Goal: Information Seeking & Learning: Learn about a topic

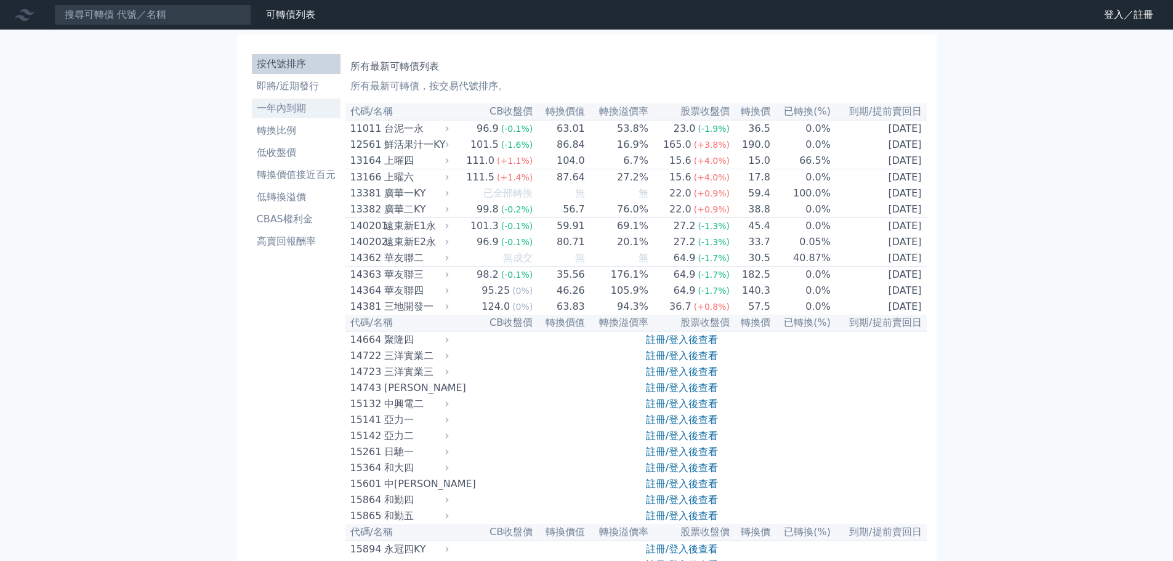
click at [277, 109] on li "一年內到期" at bounding box center [296, 108] width 89 height 15
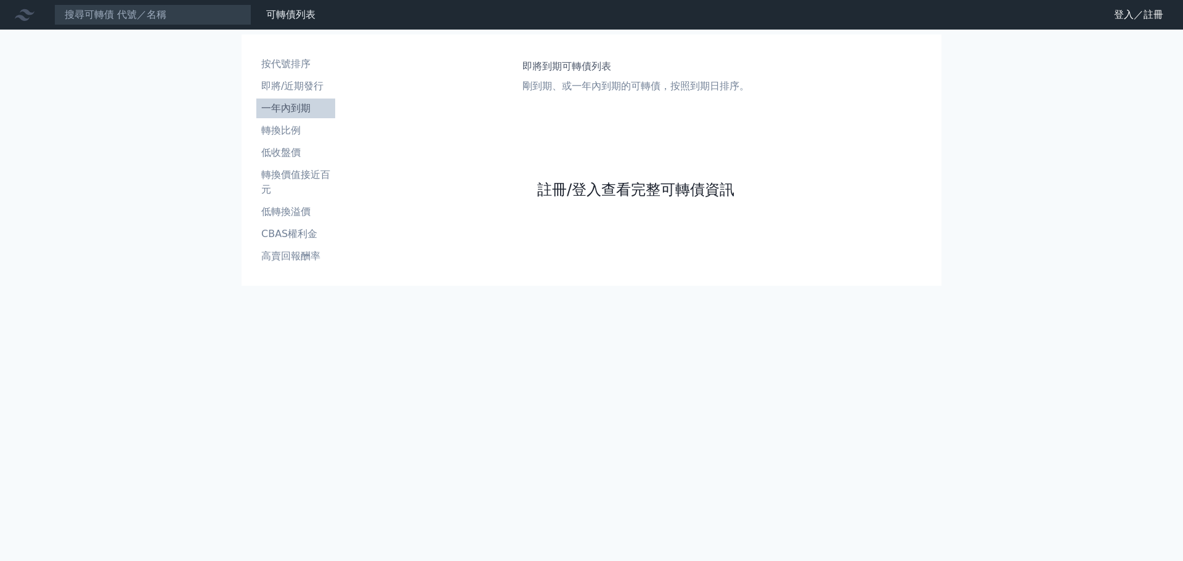
click at [643, 194] on link "註冊/登入查看完整可轉債資訊" at bounding box center [635, 190] width 197 height 20
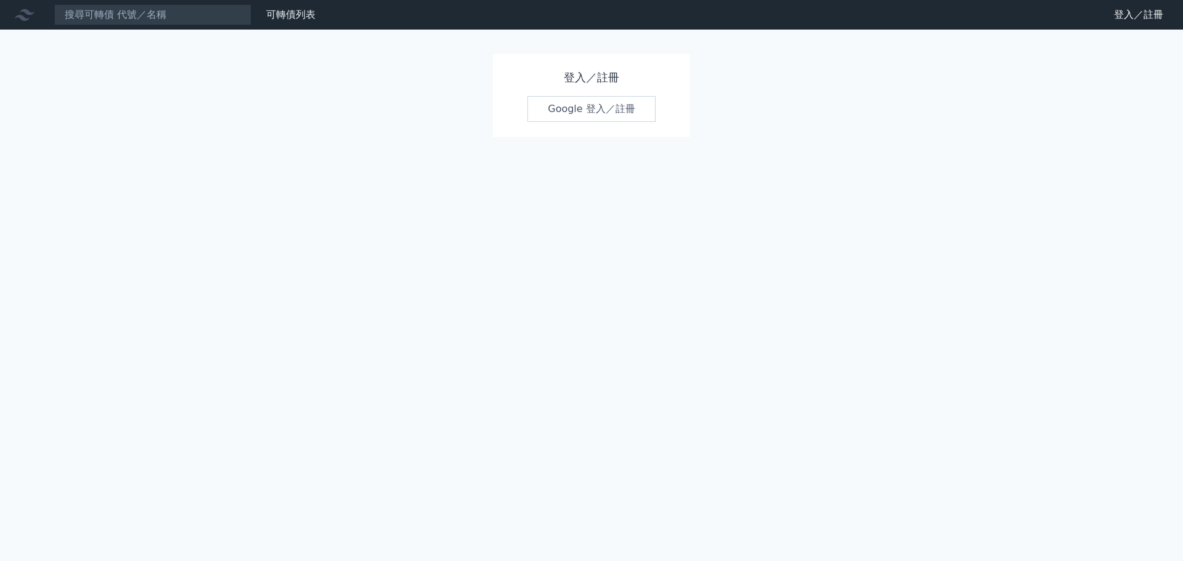
click at [596, 109] on link "Google 登入／註冊" at bounding box center [591, 109] width 128 height 26
click at [562, 113] on link "Google 登入／註冊" at bounding box center [591, 109] width 128 height 26
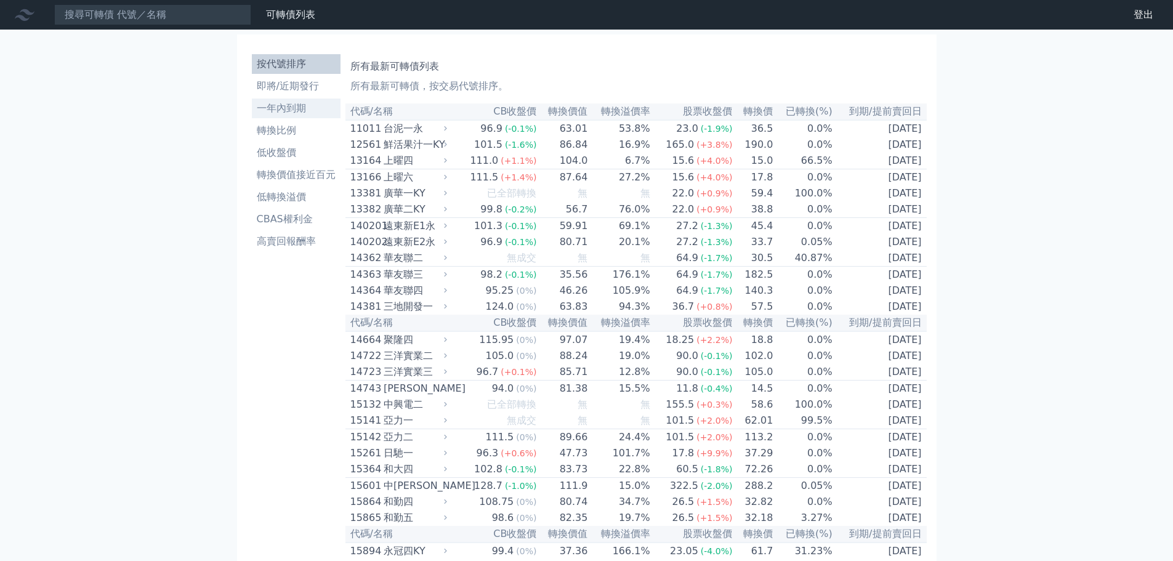
click at [265, 115] on li "一年內到期" at bounding box center [296, 108] width 89 height 15
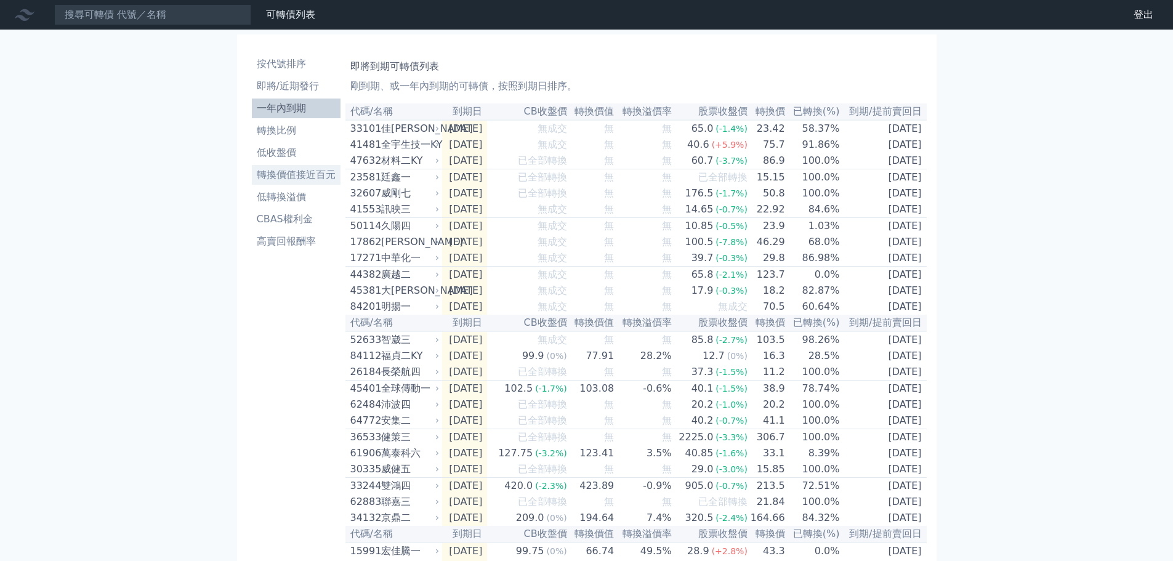
click at [289, 177] on li "轉換價值接近百元" at bounding box center [296, 175] width 89 height 15
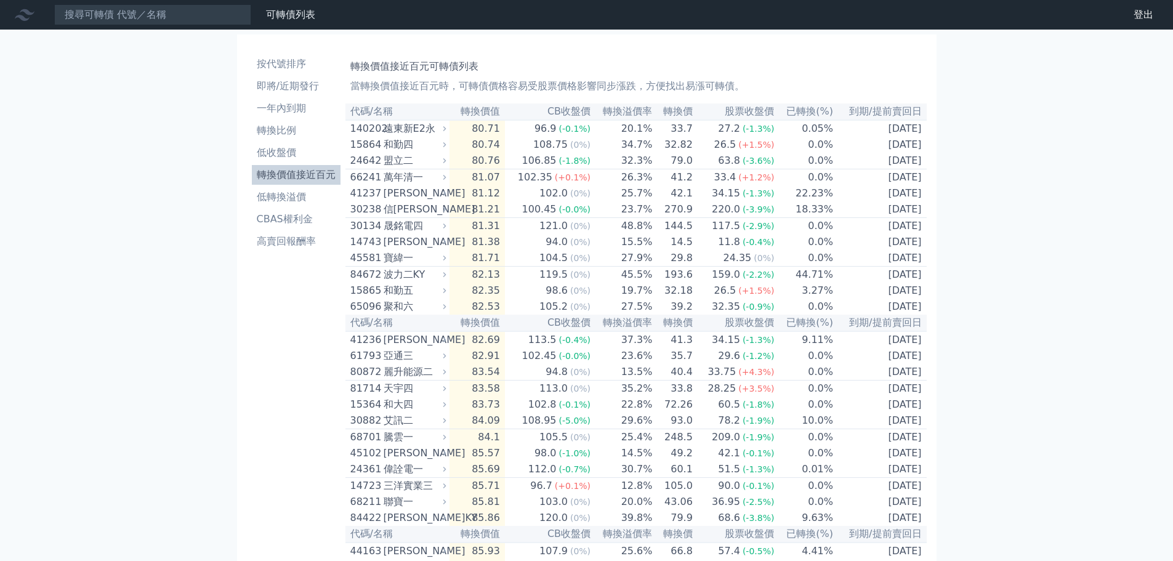
click at [881, 110] on th "到期/提前賣回日" at bounding box center [880, 111] width 93 height 17
click at [888, 110] on th "到期/提前賣回日" at bounding box center [880, 111] width 93 height 17
click at [296, 245] on li "高賣回報酬率" at bounding box center [296, 241] width 89 height 15
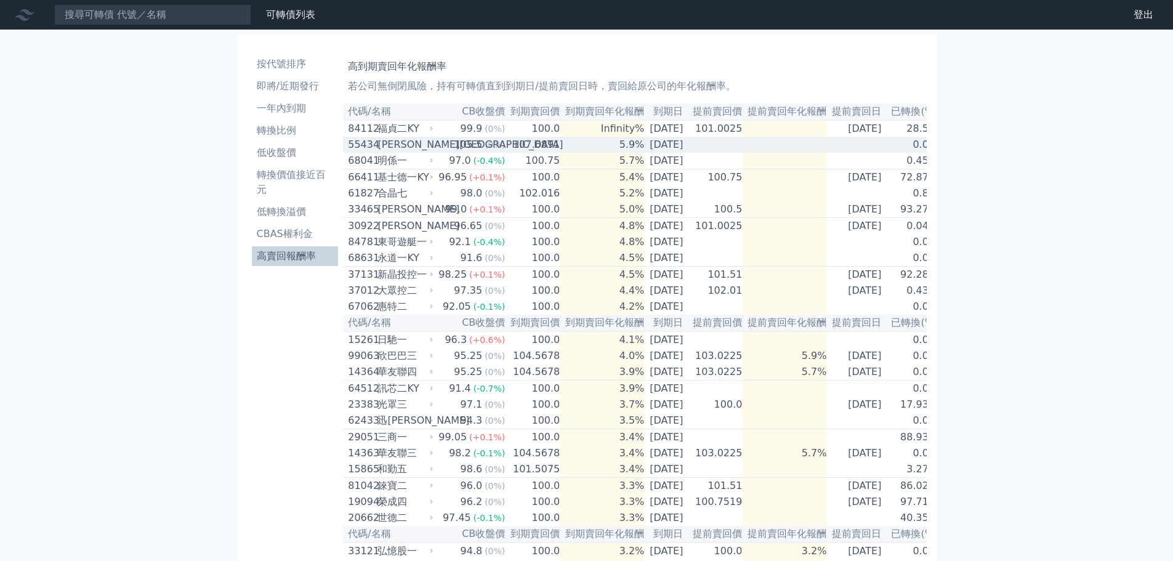
click at [827, 148] on td at bounding box center [785, 145] width 84 height 16
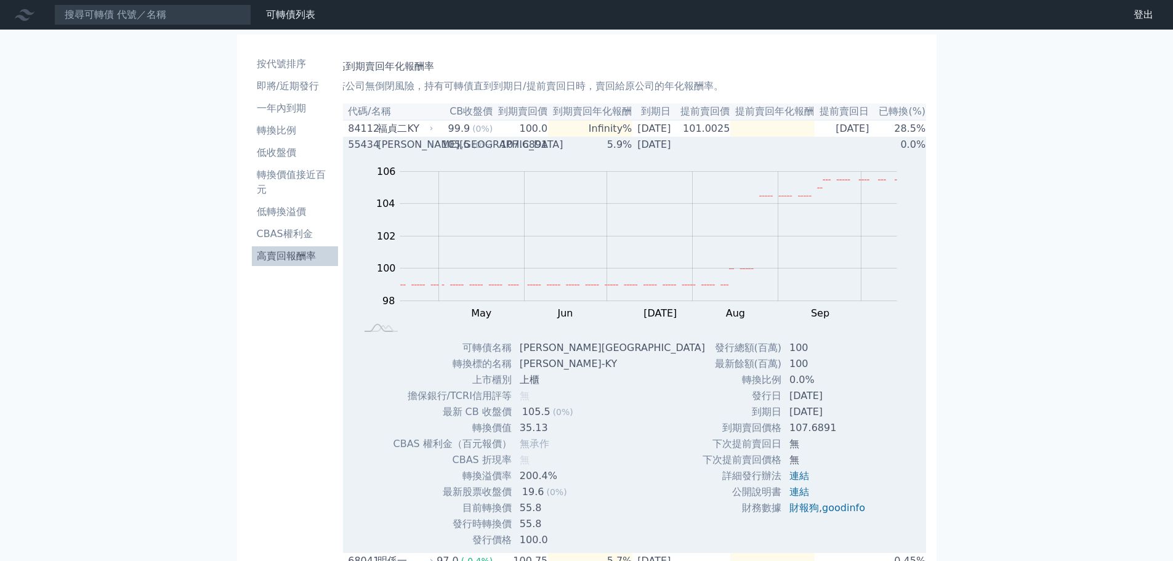
scroll to position [0, 22]
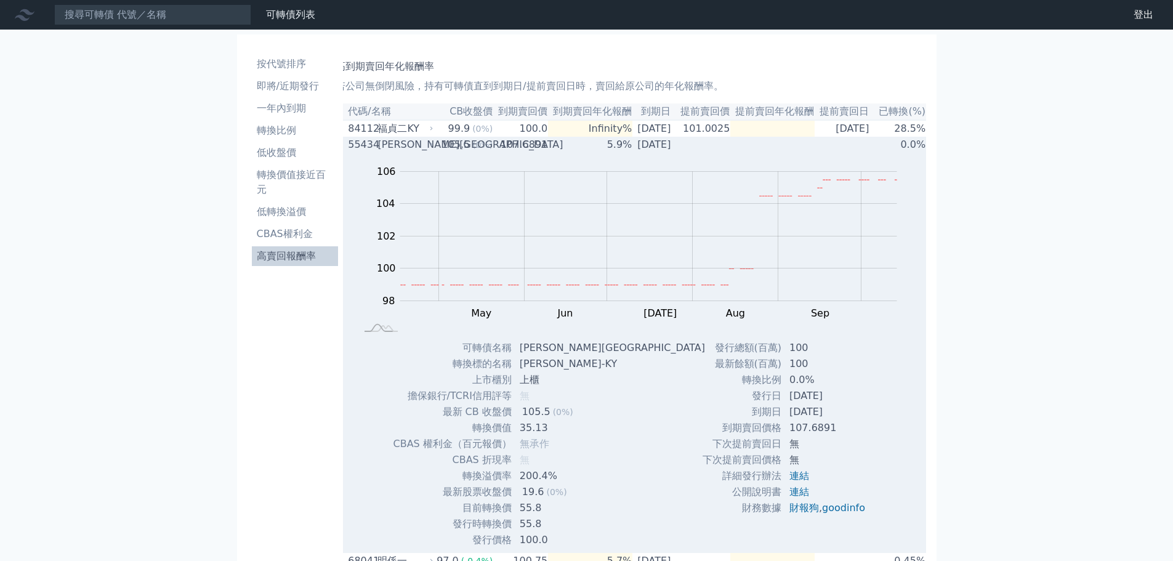
click at [391, 148] on div "[PERSON_NAME][GEOGRAPHIC_DATA]" at bounding box center [404, 144] width 53 height 15
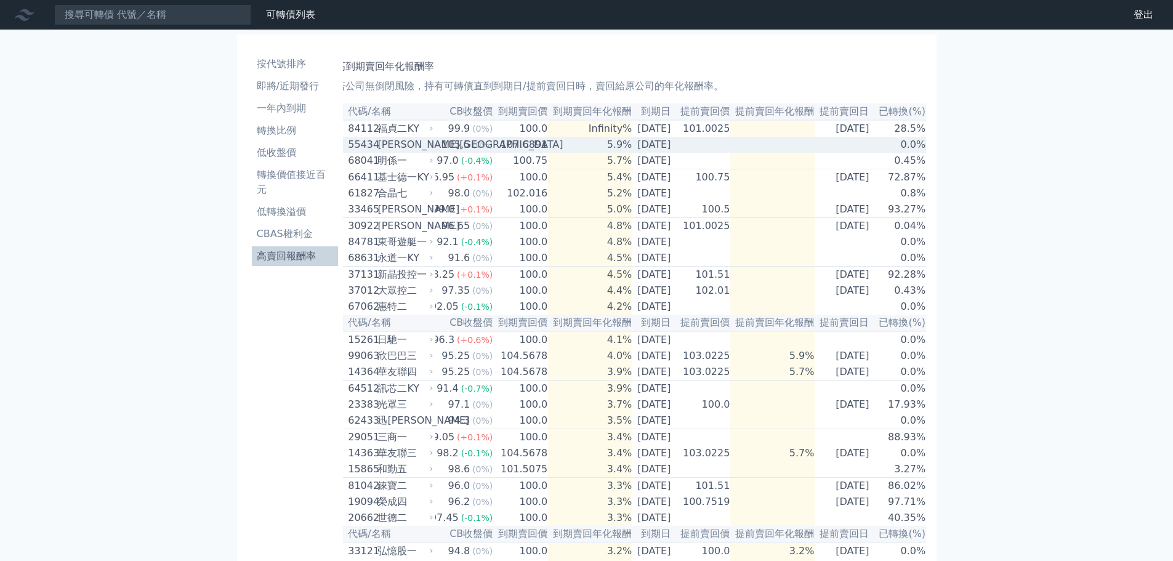
click at [798, 150] on td at bounding box center [772, 145] width 84 height 16
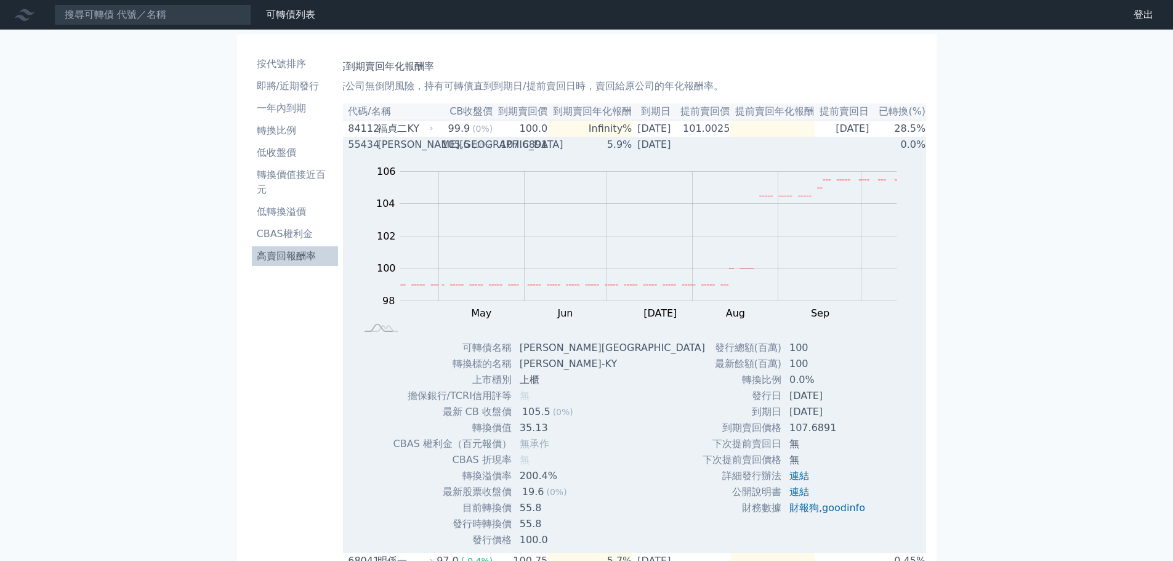
click at [798, 150] on td at bounding box center [772, 145] width 84 height 16
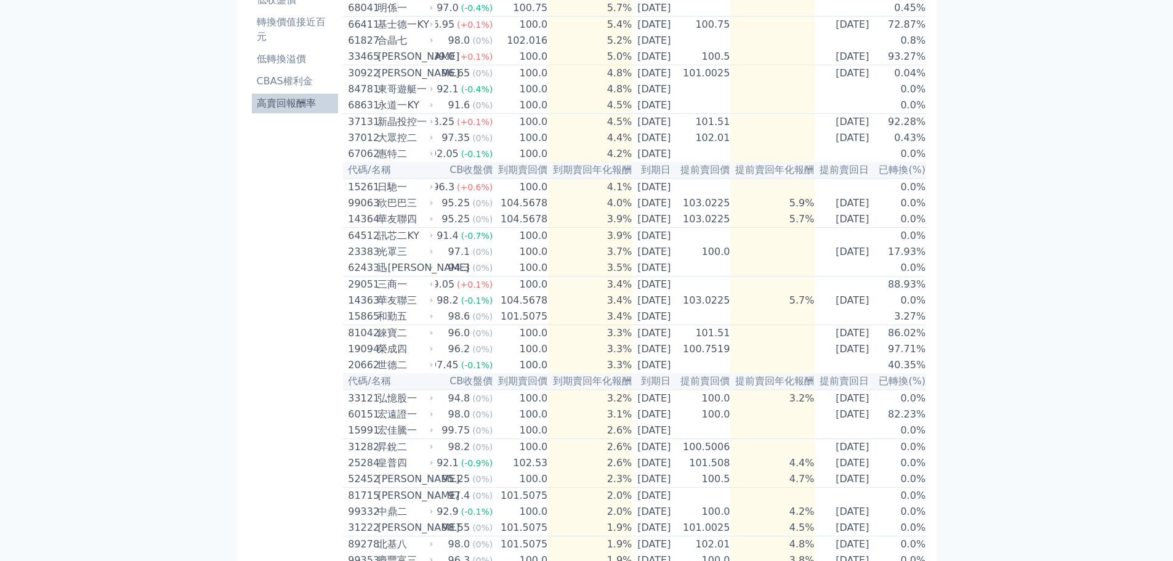
scroll to position [0, 0]
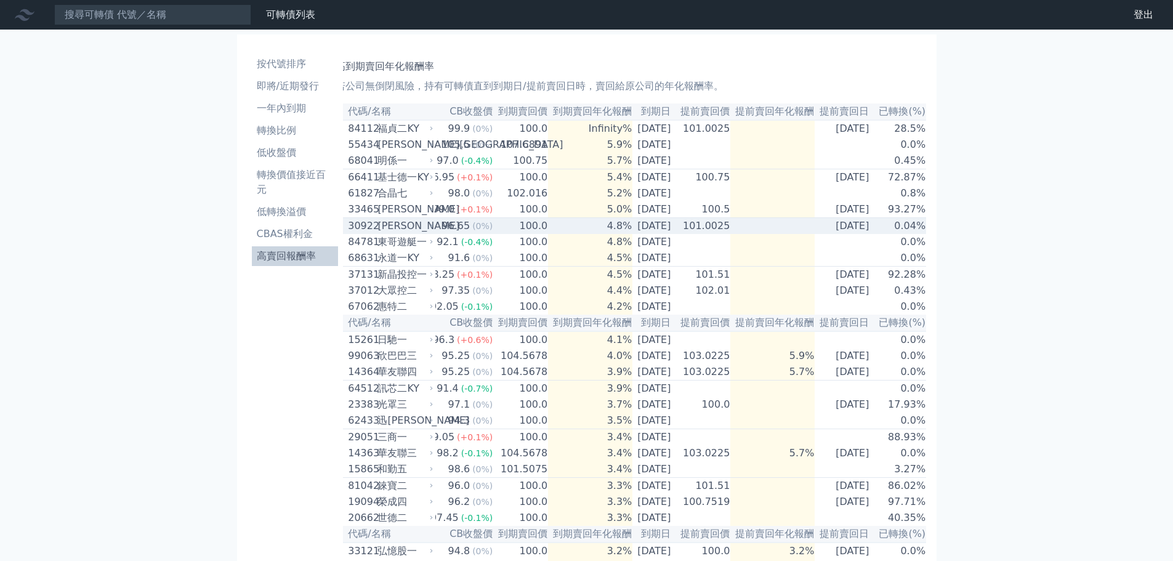
click at [695, 235] on td "101.0025" at bounding box center [703, 226] width 55 height 17
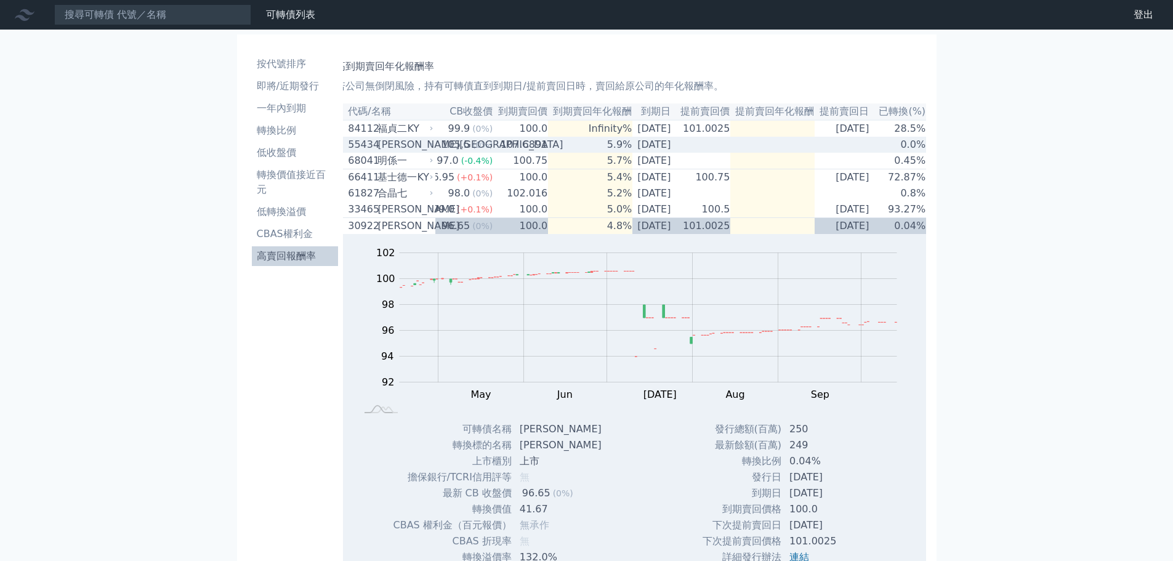
click at [439, 152] on div "105.5" at bounding box center [455, 144] width 33 height 15
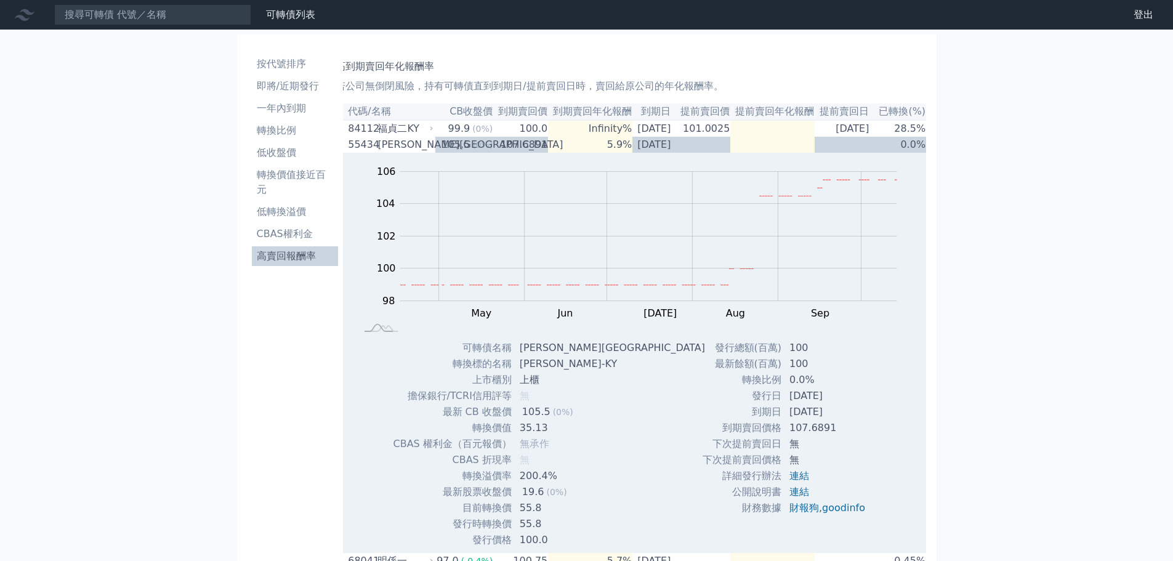
click at [493, 116] on th "到期賣回價" at bounding box center [520, 111] width 55 height 17
click at [493, 115] on th "到期賣回價" at bounding box center [520, 111] width 55 height 17
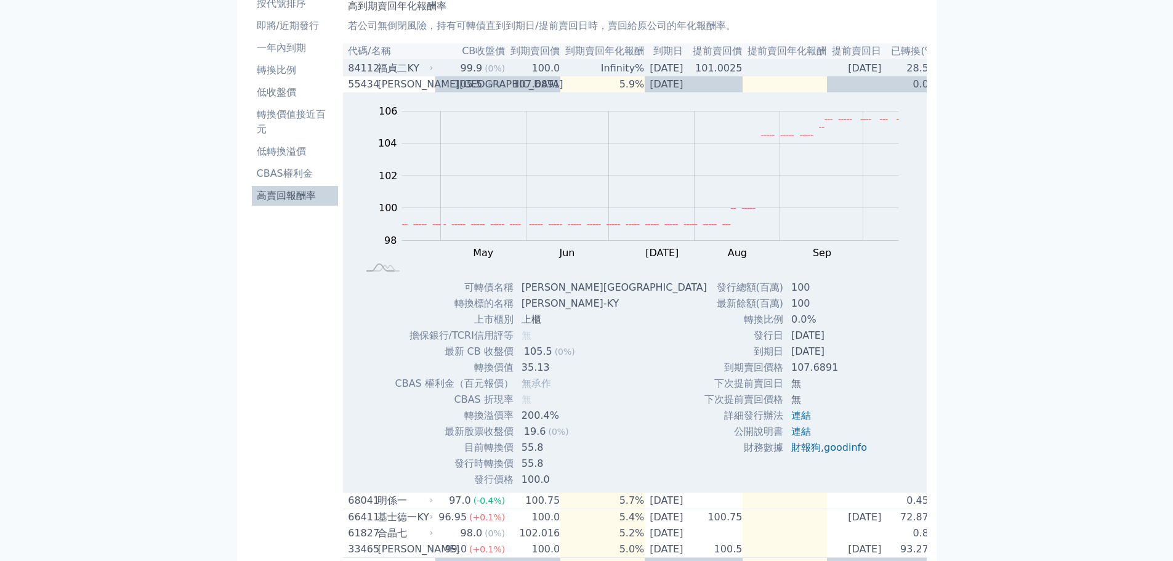
scroll to position [4, 0]
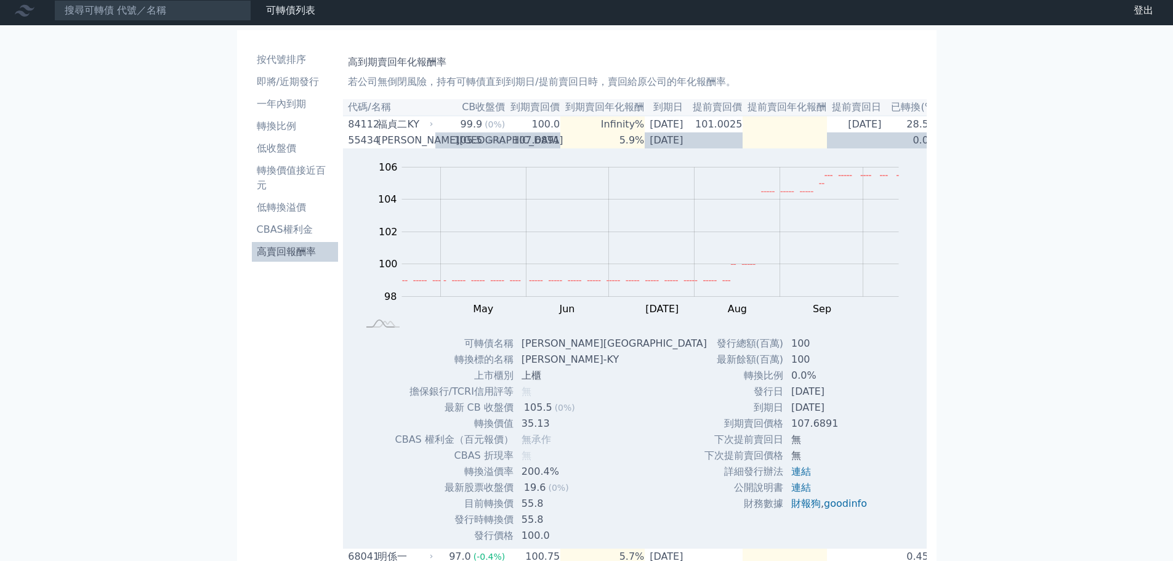
click at [631, 116] on th "到期賣回年化報酬" at bounding box center [602, 107] width 84 height 17
click at [394, 148] on div "[PERSON_NAME][GEOGRAPHIC_DATA]" at bounding box center [404, 140] width 53 height 15
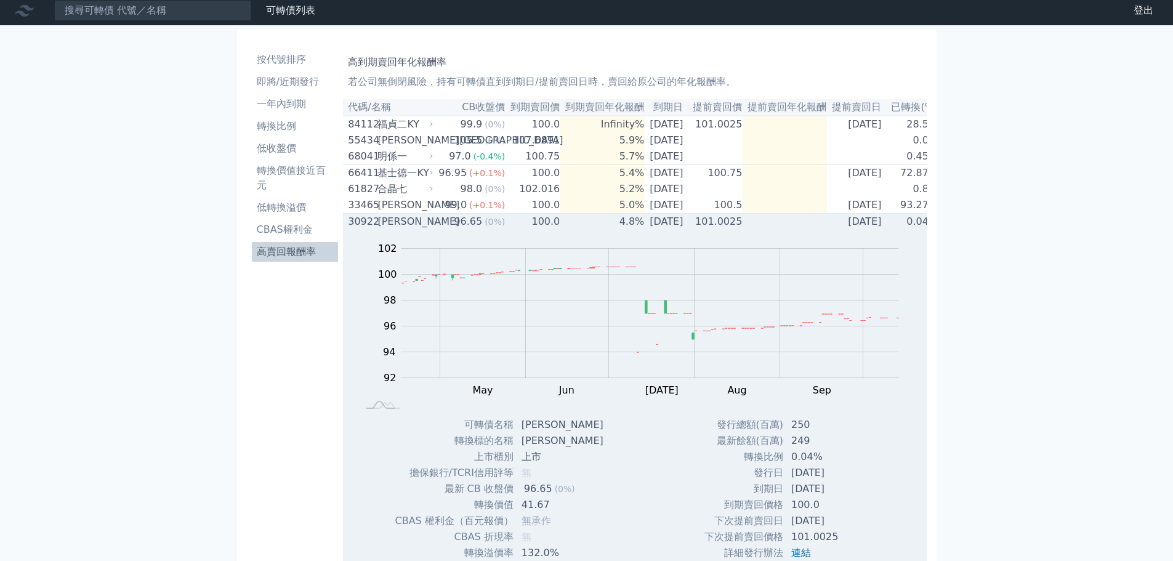
click at [404, 229] on div "[PERSON_NAME]" at bounding box center [404, 221] width 53 height 15
